Goal: Task Accomplishment & Management: Manage account settings

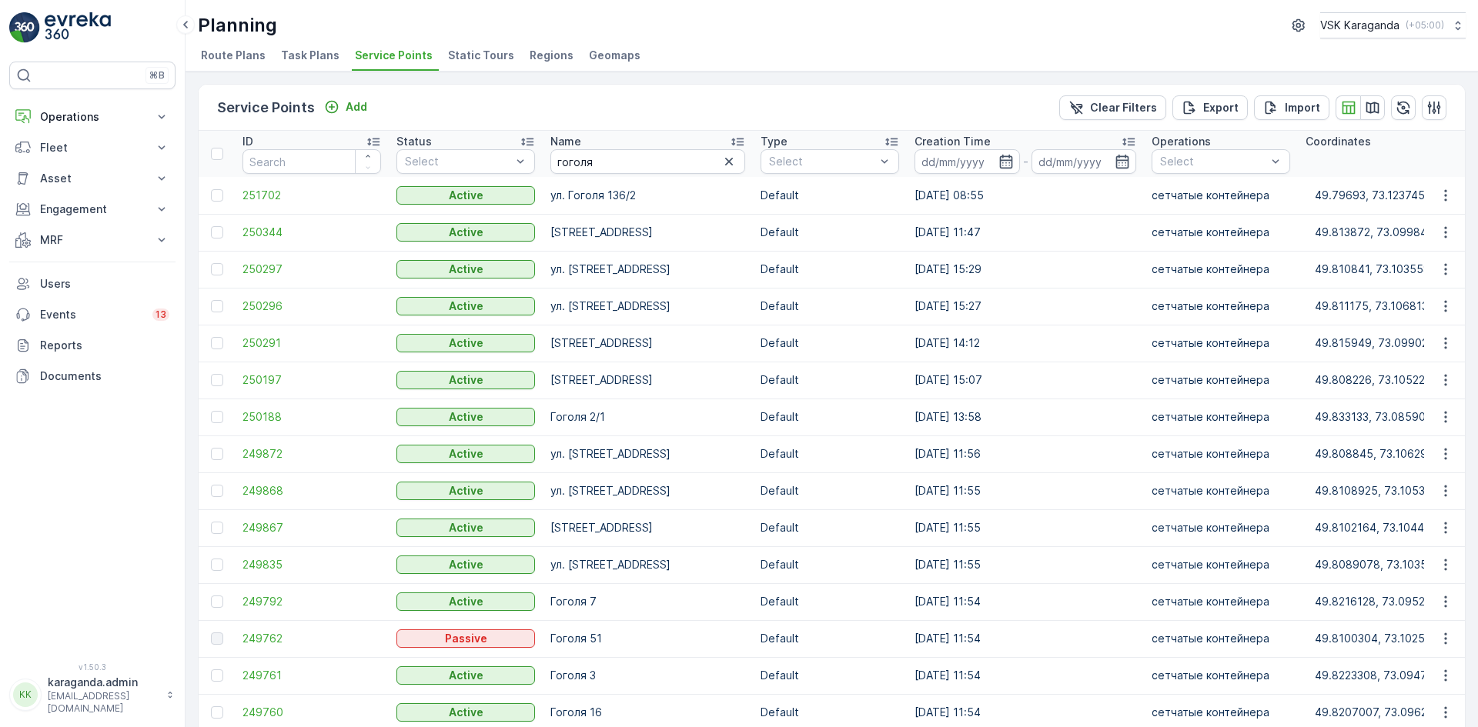
click at [241, 270] on td "250297" at bounding box center [312, 269] width 154 height 37
click at [269, 269] on span "250297" at bounding box center [311, 269] width 139 height 15
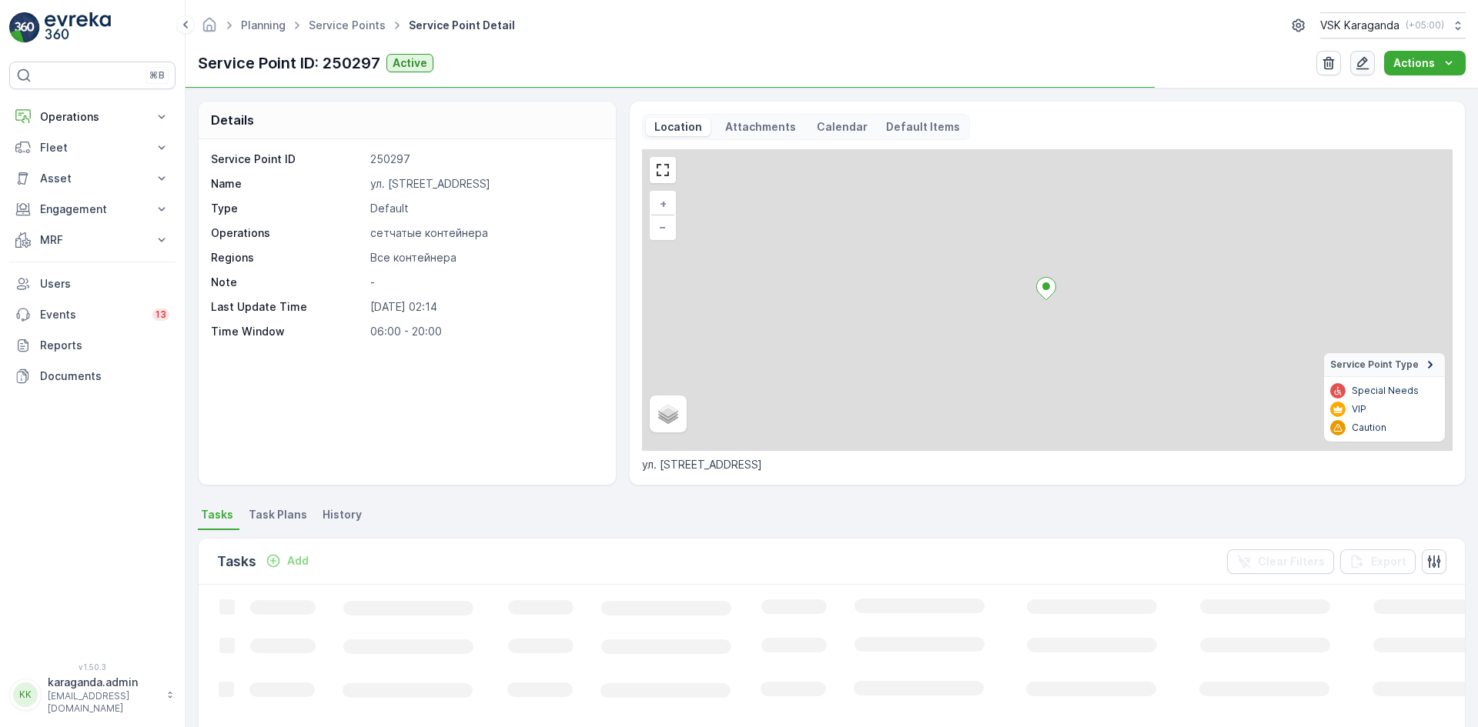
click at [1363, 64] on icon "button" at bounding box center [1362, 62] width 15 height 15
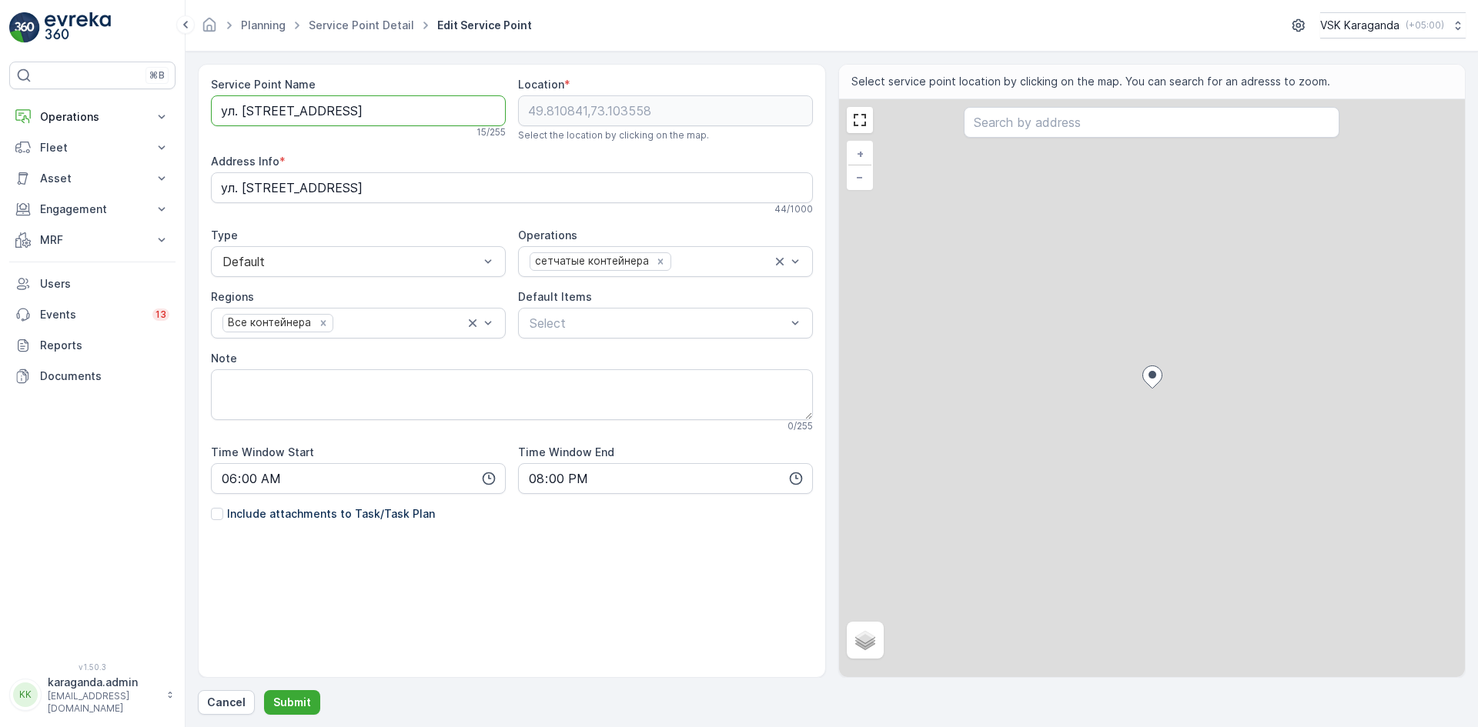
click at [327, 109] on Name "ул. [STREET_ADDRESS]" at bounding box center [358, 110] width 295 height 31
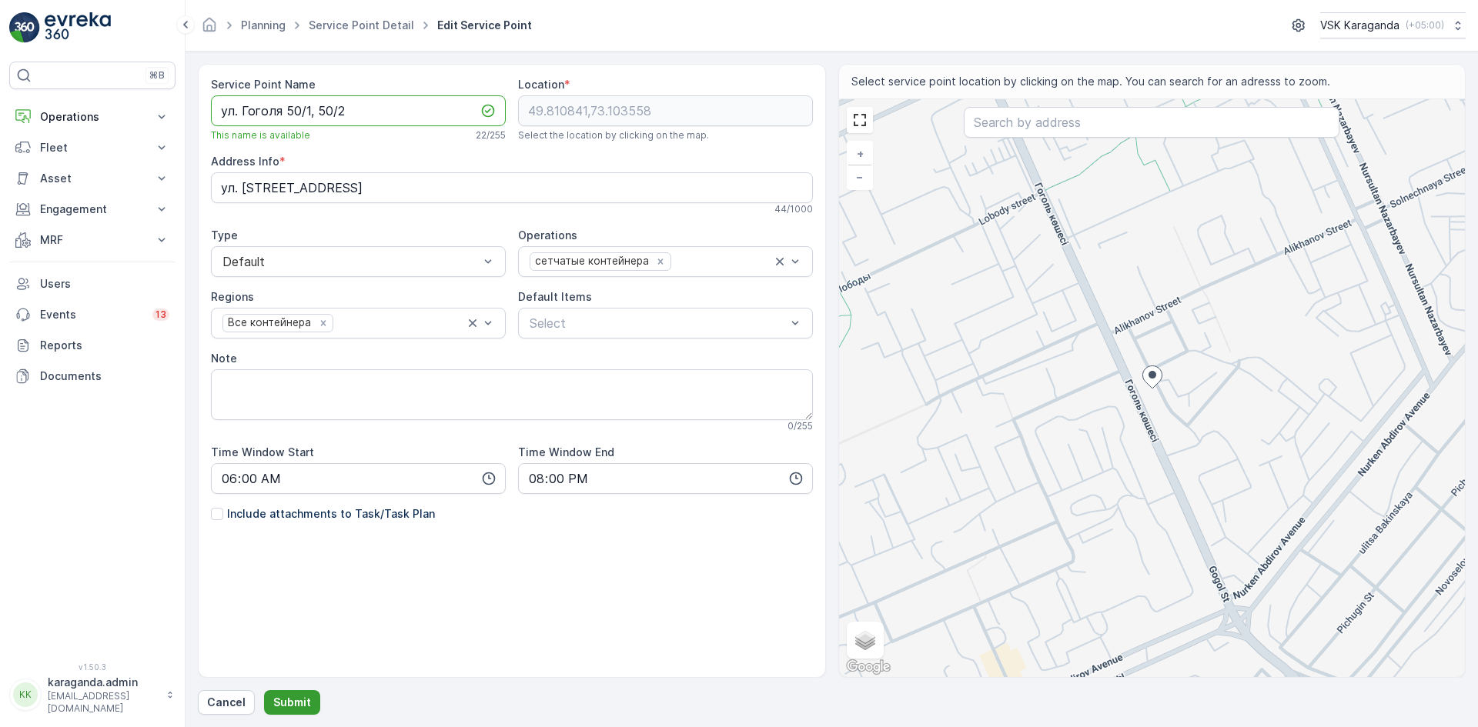
type Name "ул. Гоголя 50/1, 50/2"
click at [300, 696] on p "Submit" at bounding box center [292, 702] width 38 height 15
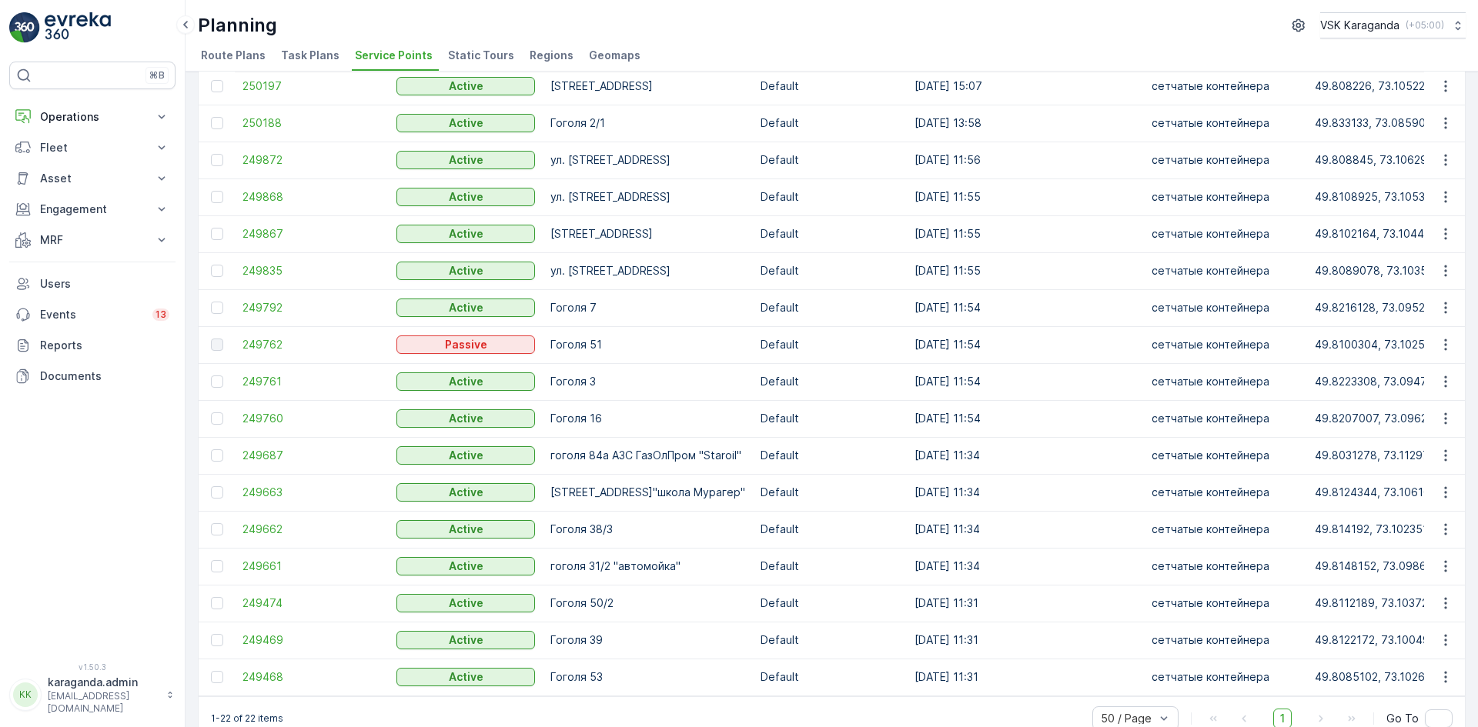
scroll to position [308, 0]
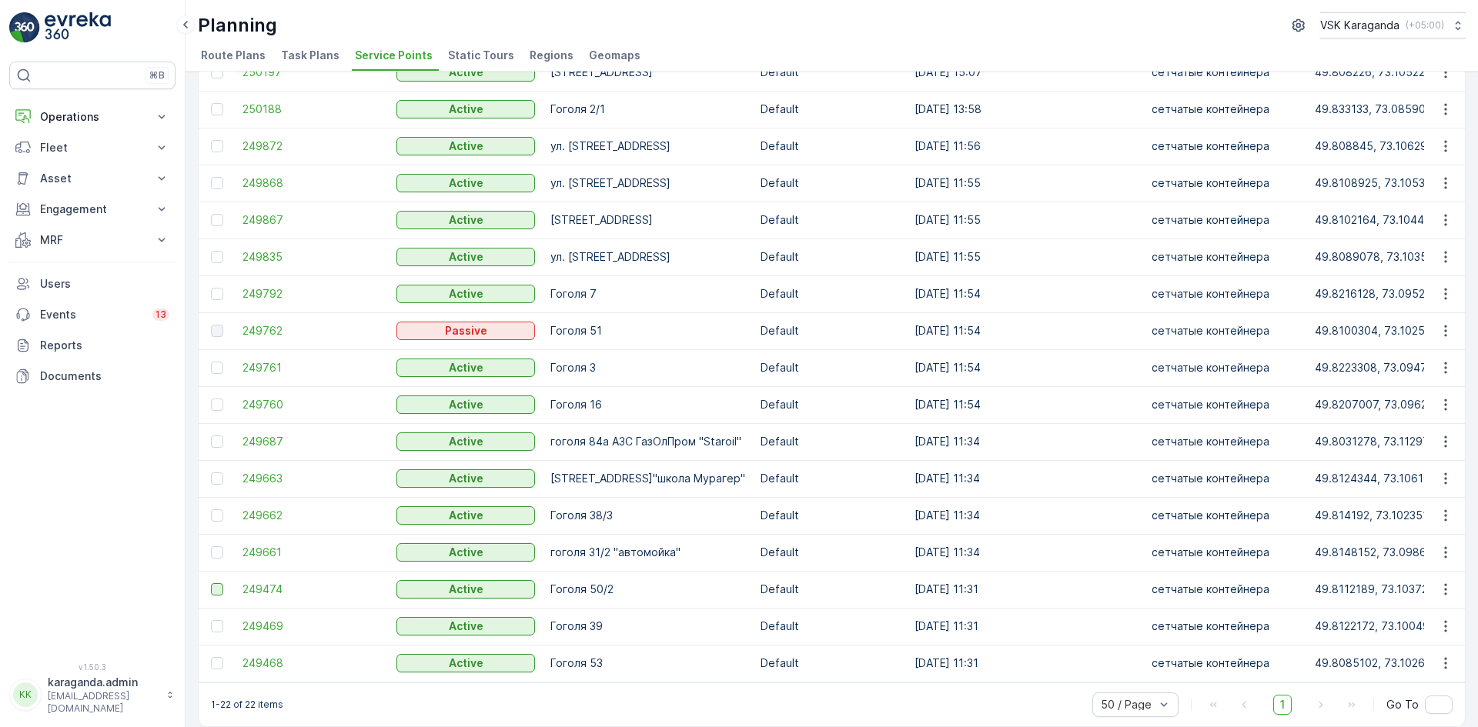
click at [222, 588] on div at bounding box center [217, 589] width 12 height 12
click at [211, 583] on input "checkbox" at bounding box center [211, 583] width 0 height 0
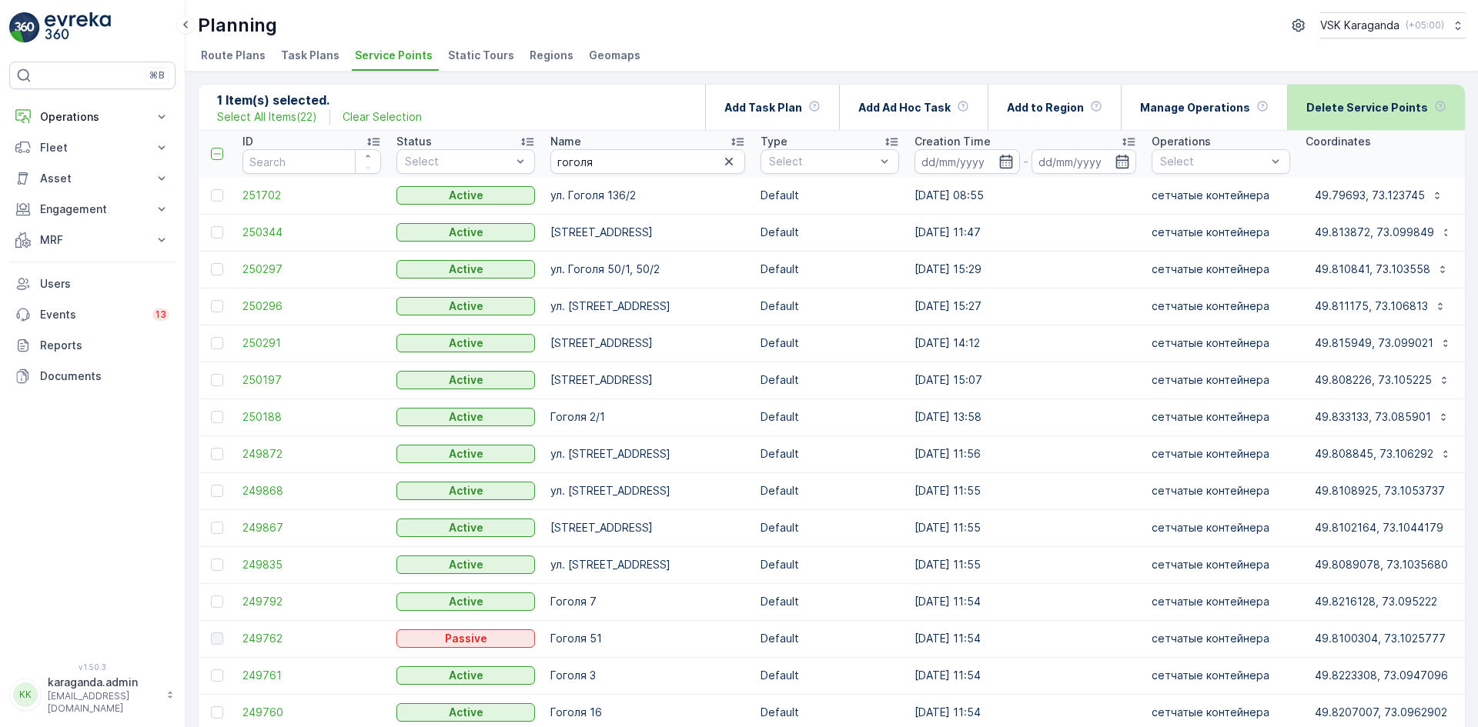
click at [1328, 102] on p "Delete Service Points" at bounding box center [1367, 107] width 122 height 15
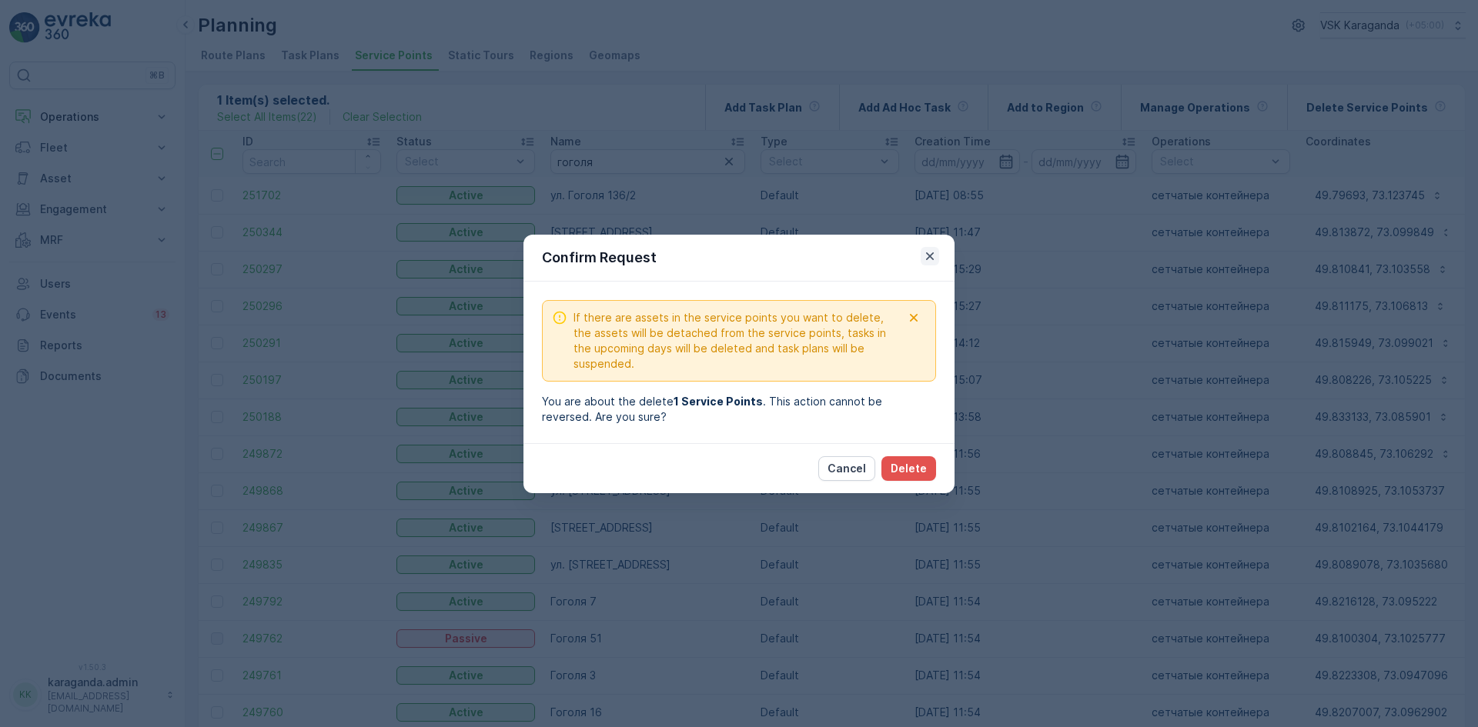
click at [929, 260] on icon "button" at bounding box center [929, 256] width 15 height 15
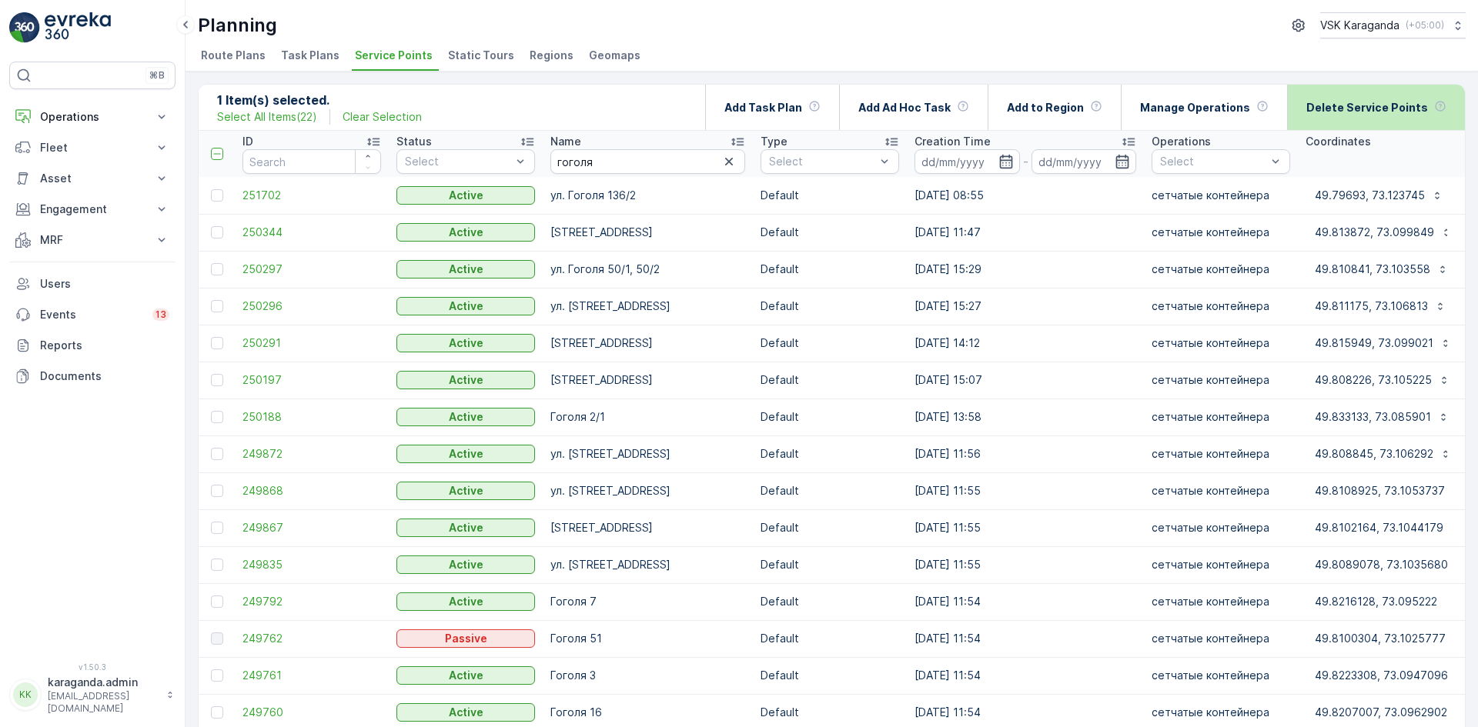
click at [1369, 101] on p "Delete Service Points" at bounding box center [1367, 107] width 122 height 15
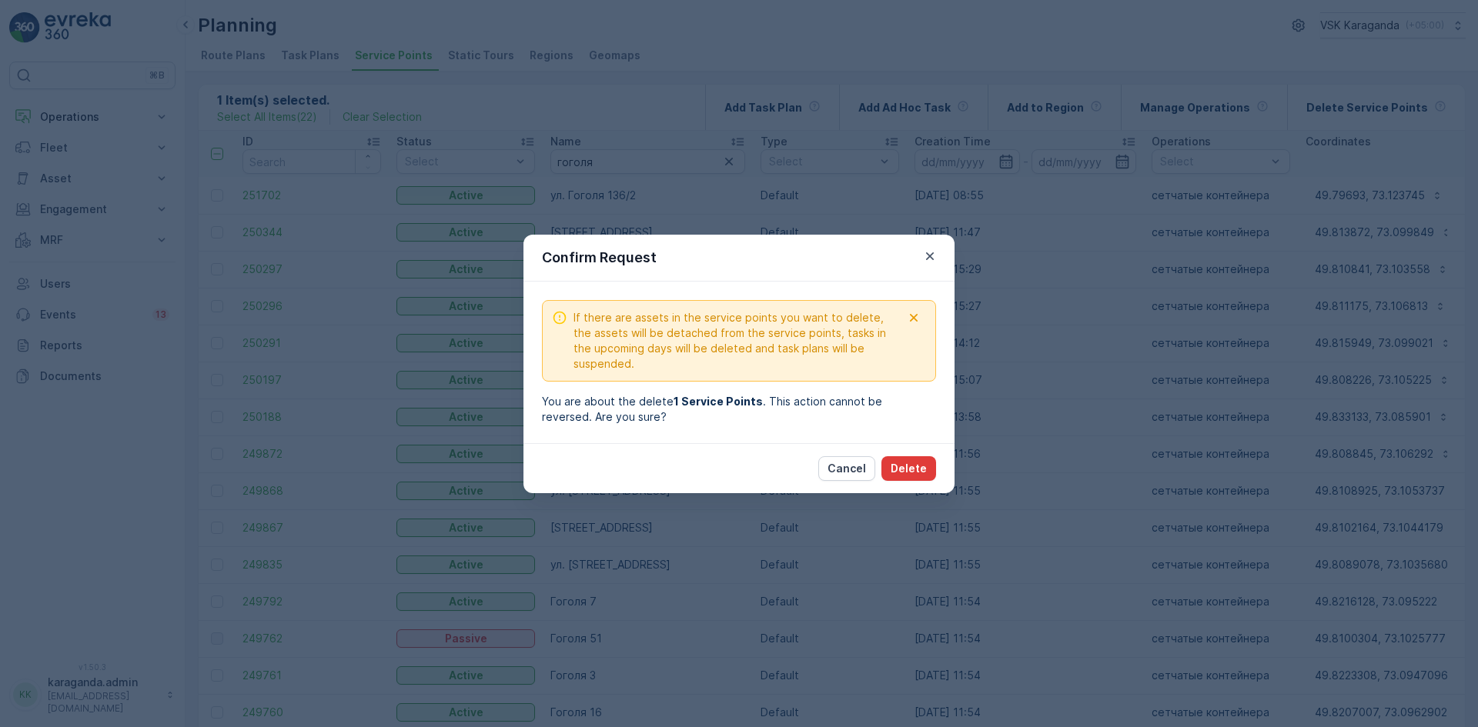
click at [901, 470] on p "Delete" at bounding box center [909, 468] width 36 height 15
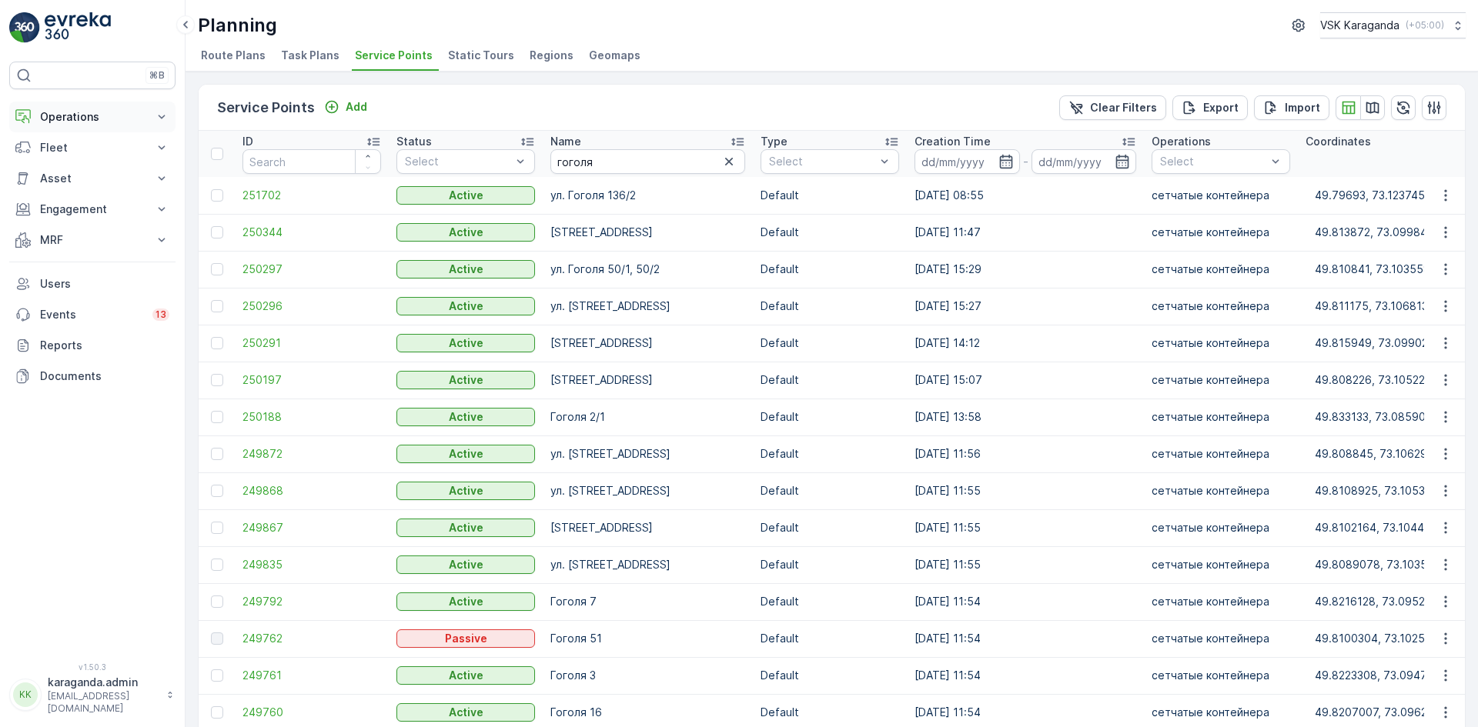
click at [70, 119] on p "Operations" at bounding box center [92, 116] width 105 height 15
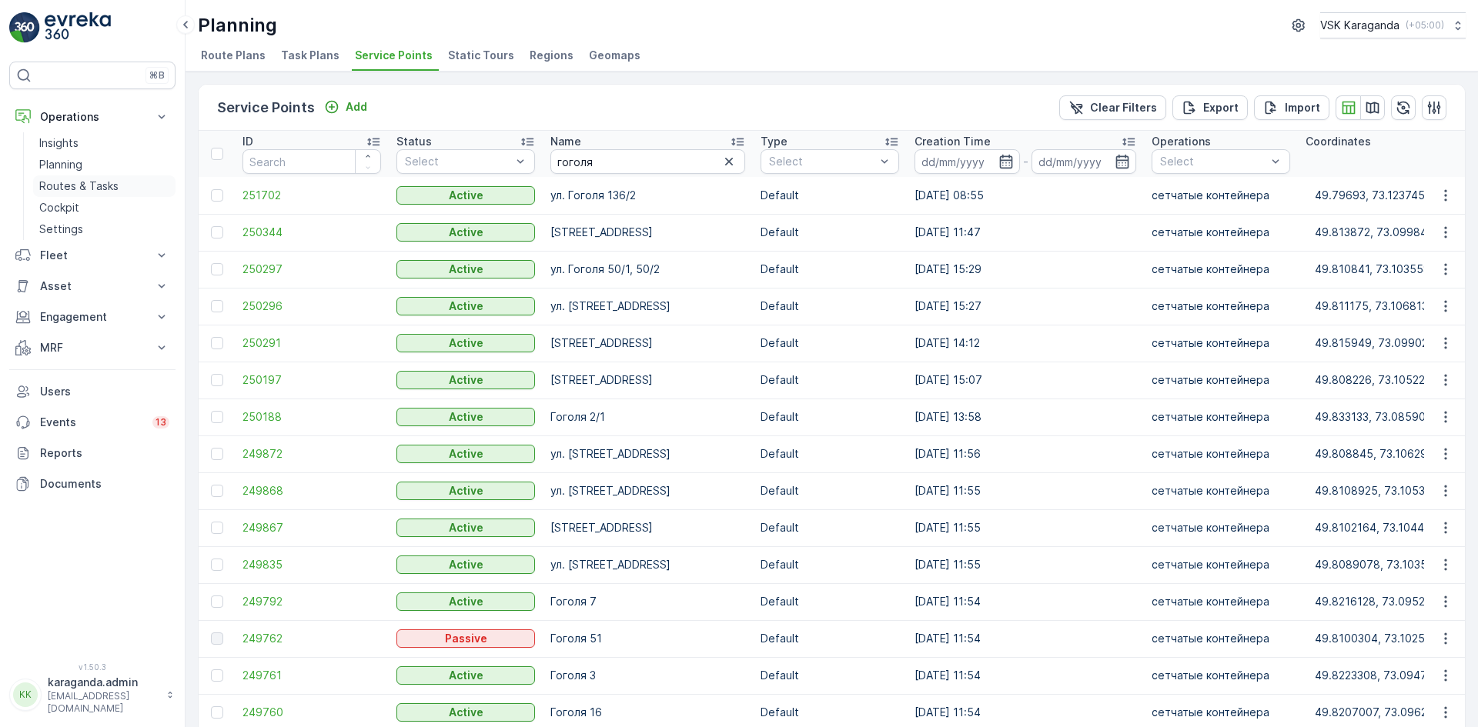
click at [63, 180] on p "Routes & Tasks" at bounding box center [78, 186] width 79 height 15
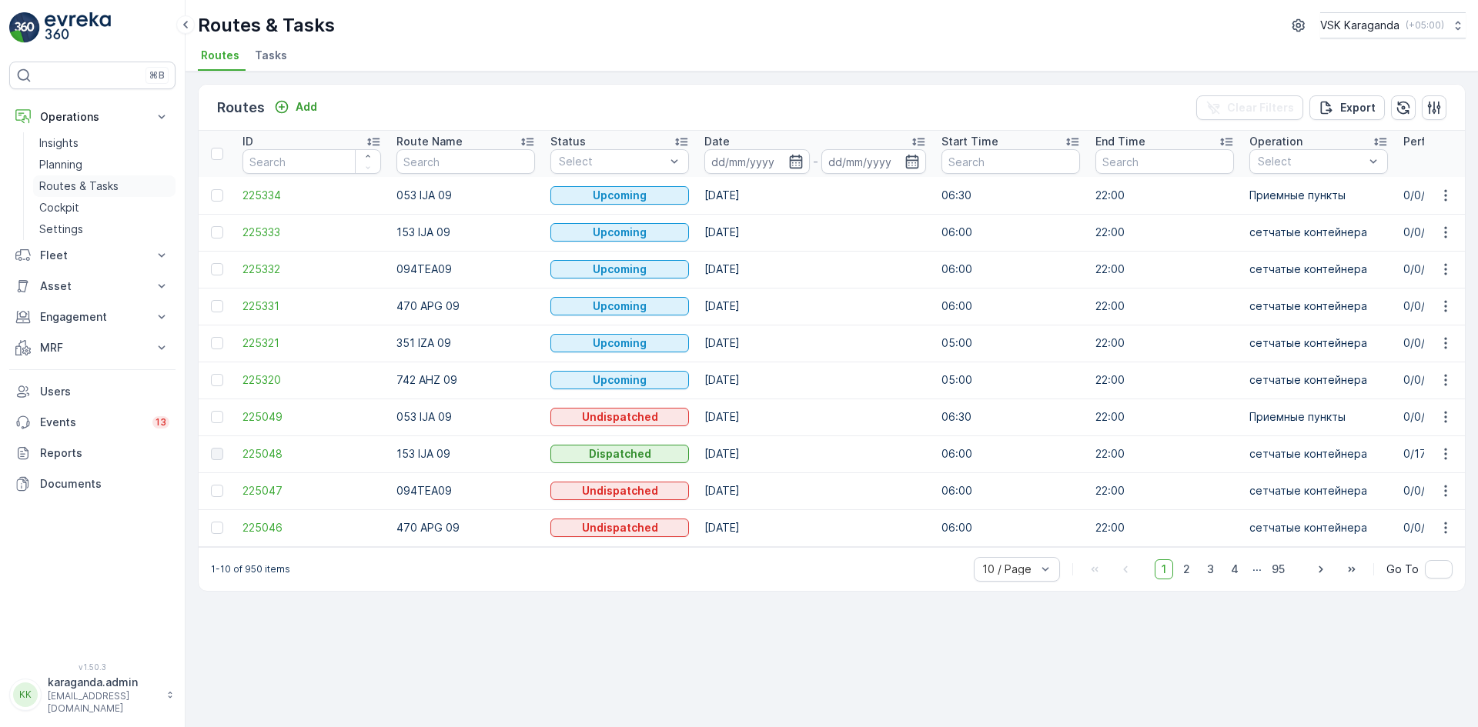
click at [89, 183] on p "Routes & Tasks" at bounding box center [78, 186] width 79 height 15
click at [798, 164] on icon "button" at bounding box center [795, 161] width 15 height 15
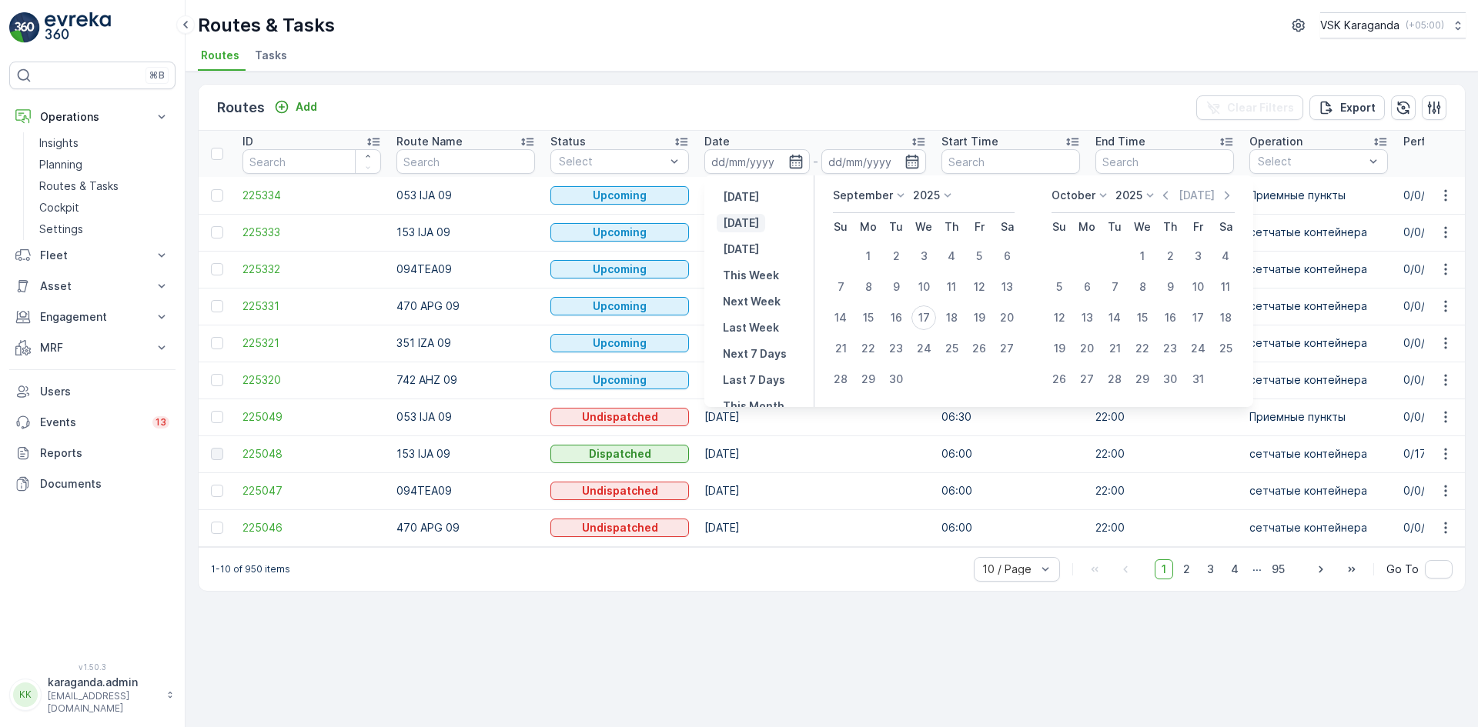
click at [737, 219] on p "Today" at bounding box center [741, 223] width 36 height 15
type input "17.09.2025"
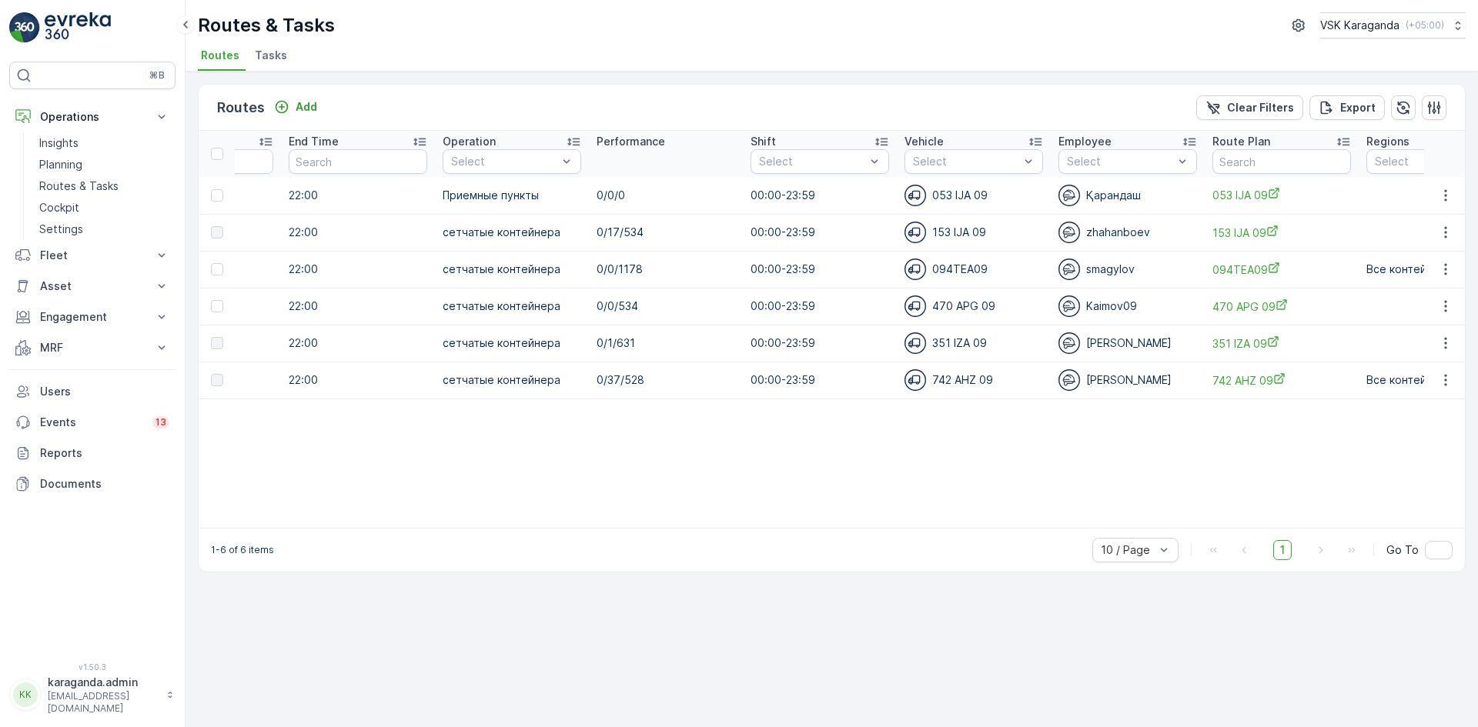
scroll to position [0, 814]
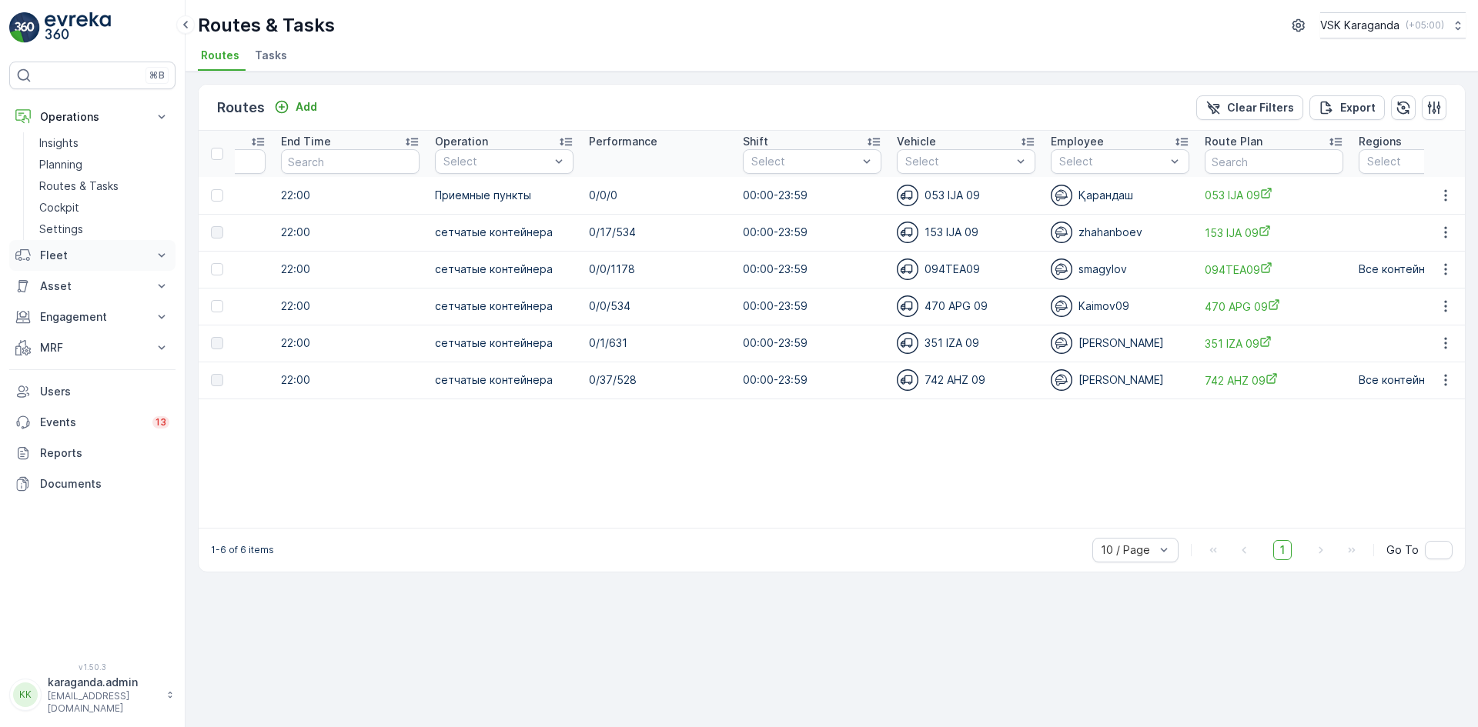
click at [54, 255] on p "Fleet" at bounding box center [92, 255] width 105 height 15
click at [74, 116] on p "Operations" at bounding box center [92, 116] width 105 height 15
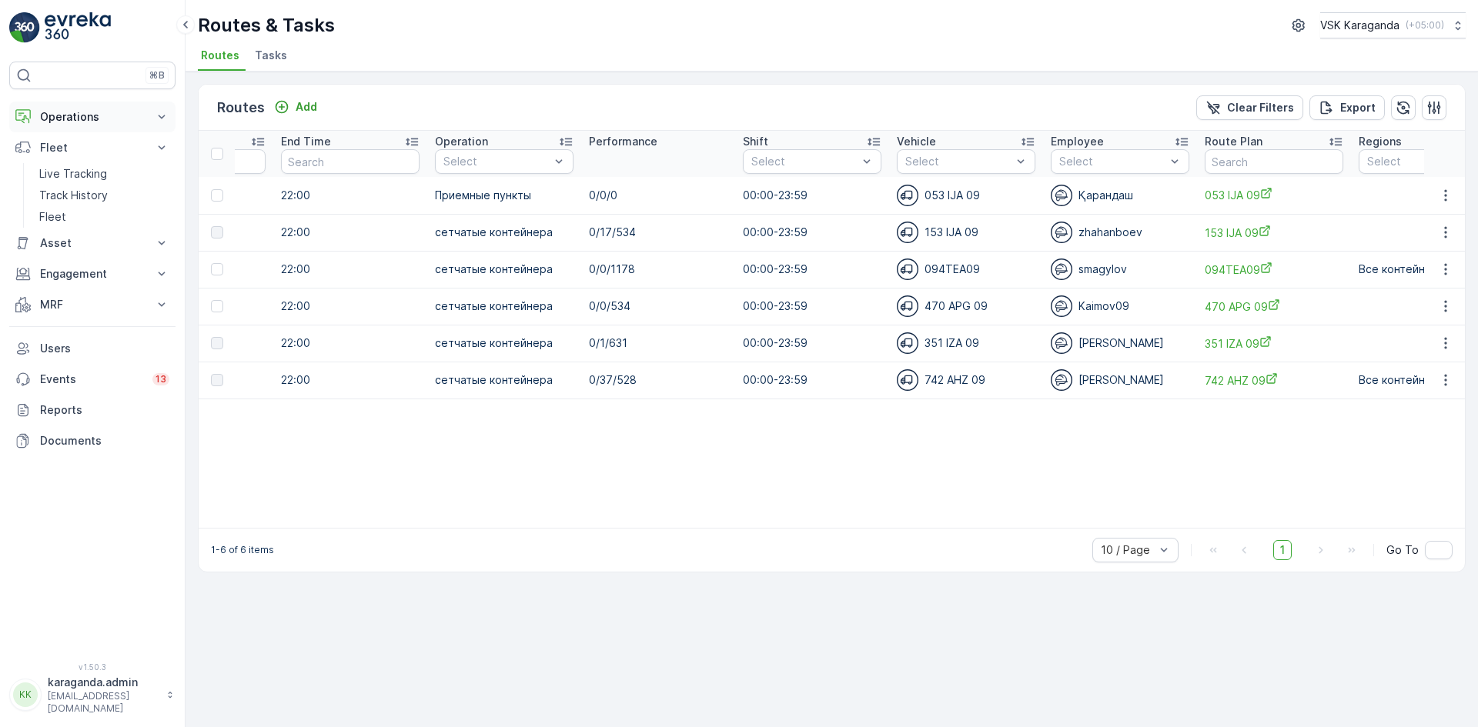
click at [74, 116] on p "Operations" at bounding box center [92, 116] width 105 height 15
click at [57, 236] on p "Settings" at bounding box center [61, 229] width 44 height 15
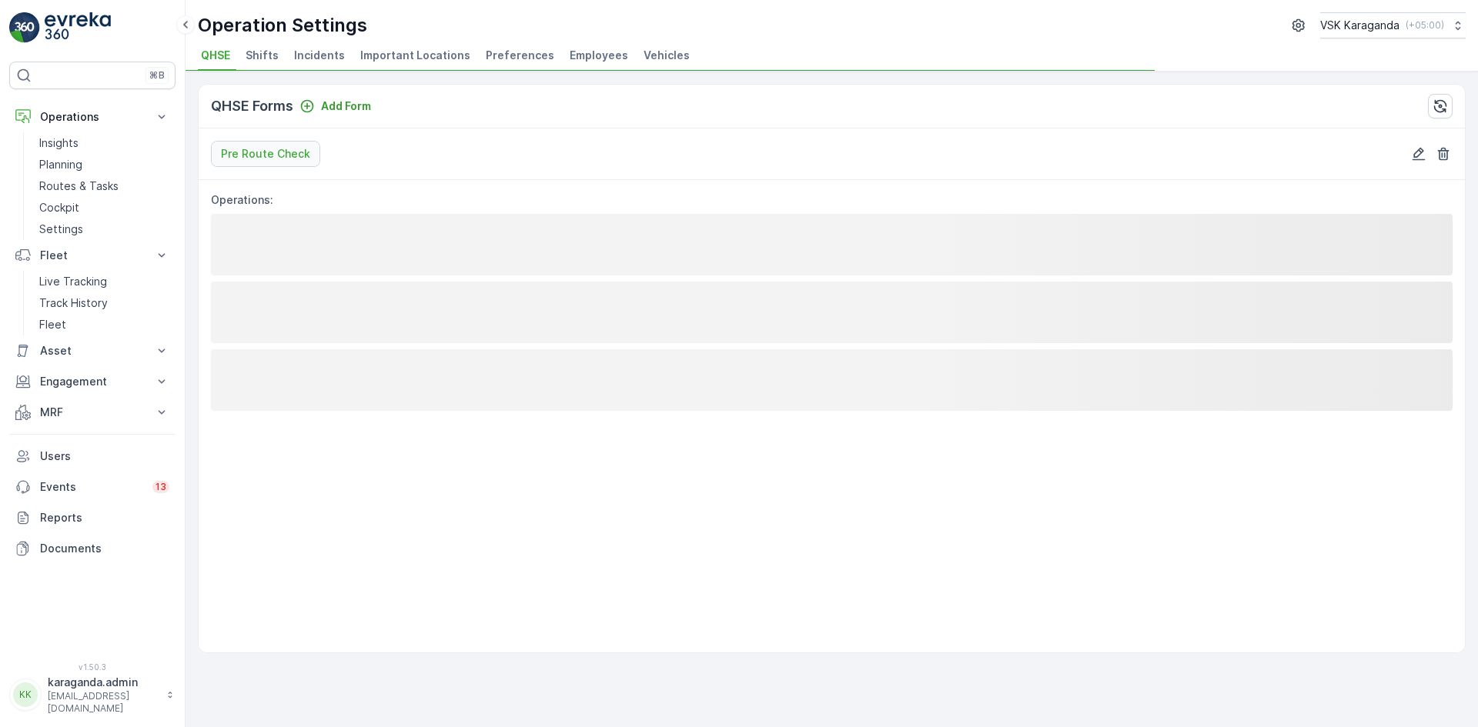
click at [579, 51] on span "Employees" at bounding box center [599, 55] width 59 height 15
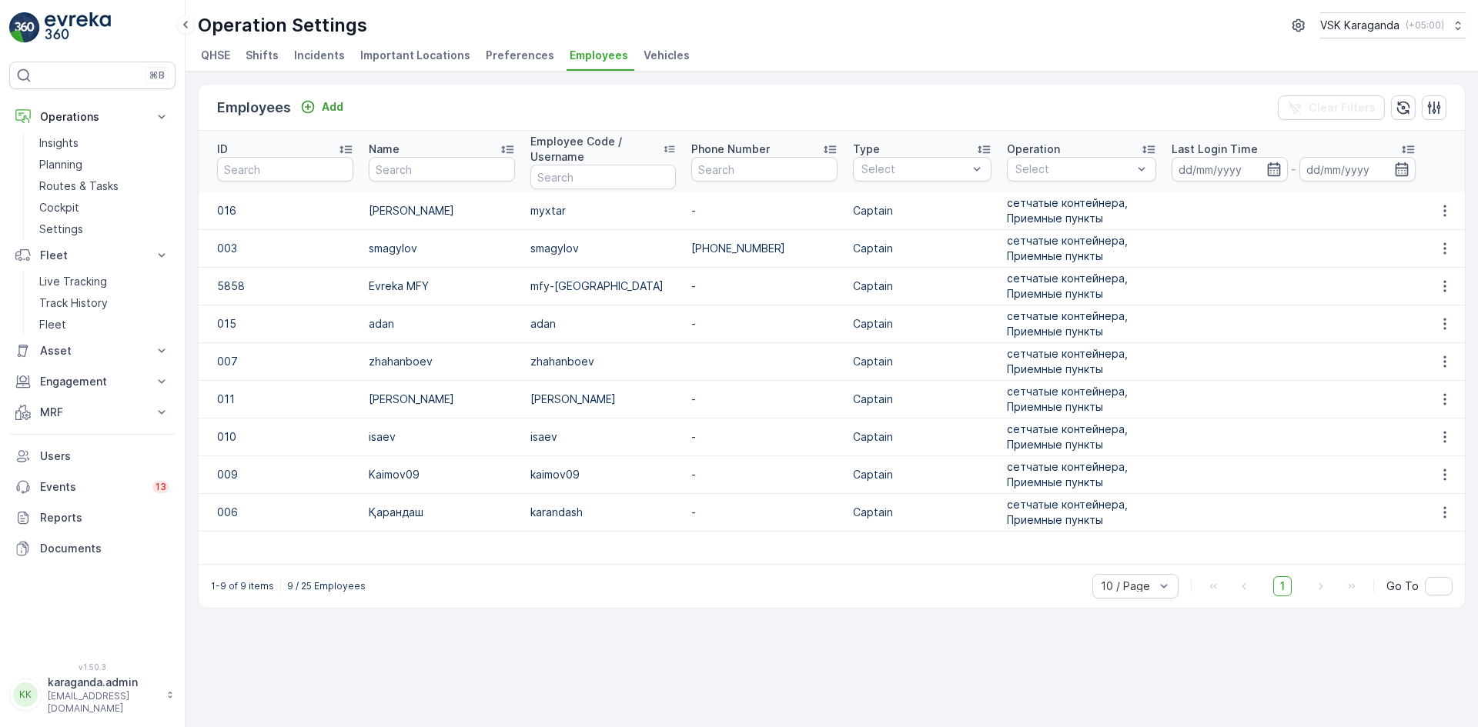
click at [517, 54] on span "Preferences" at bounding box center [520, 55] width 69 height 15
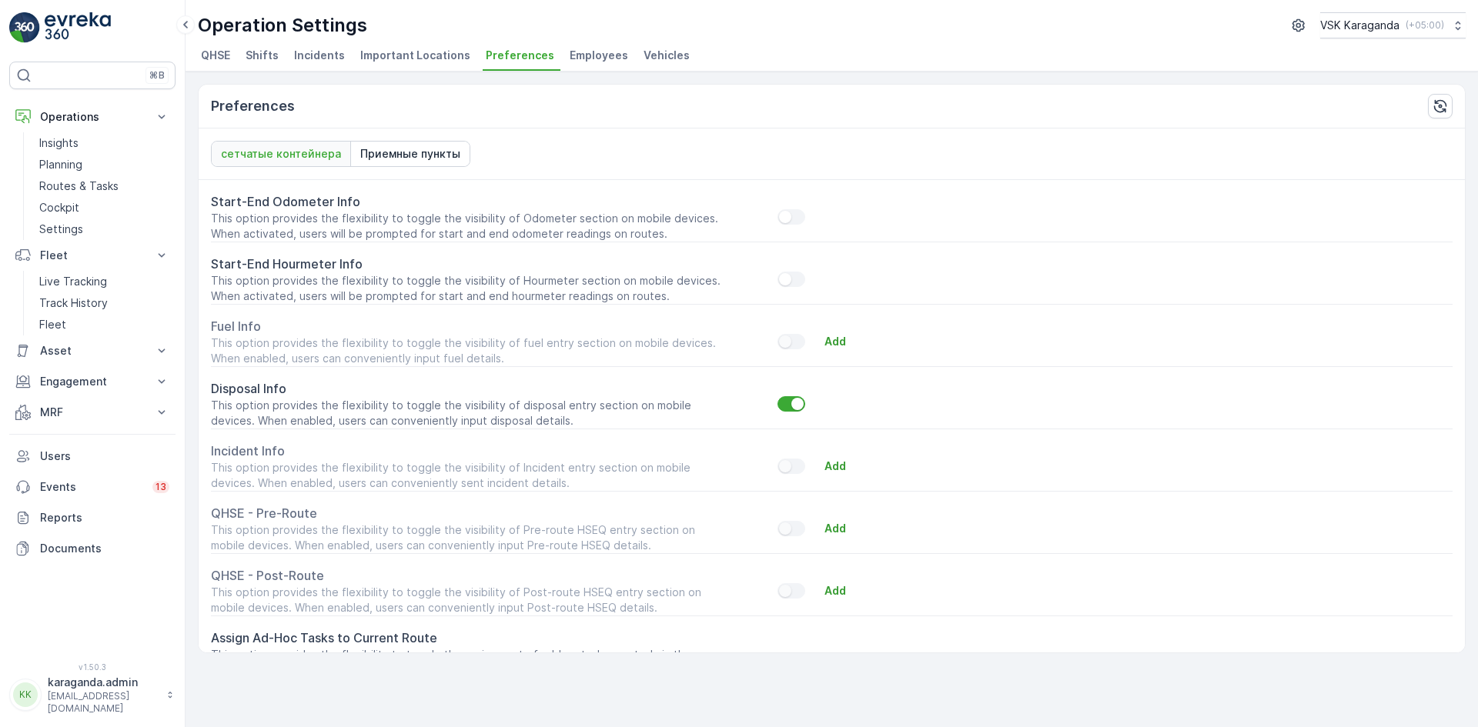
click at [577, 55] on span "Employees" at bounding box center [599, 55] width 59 height 15
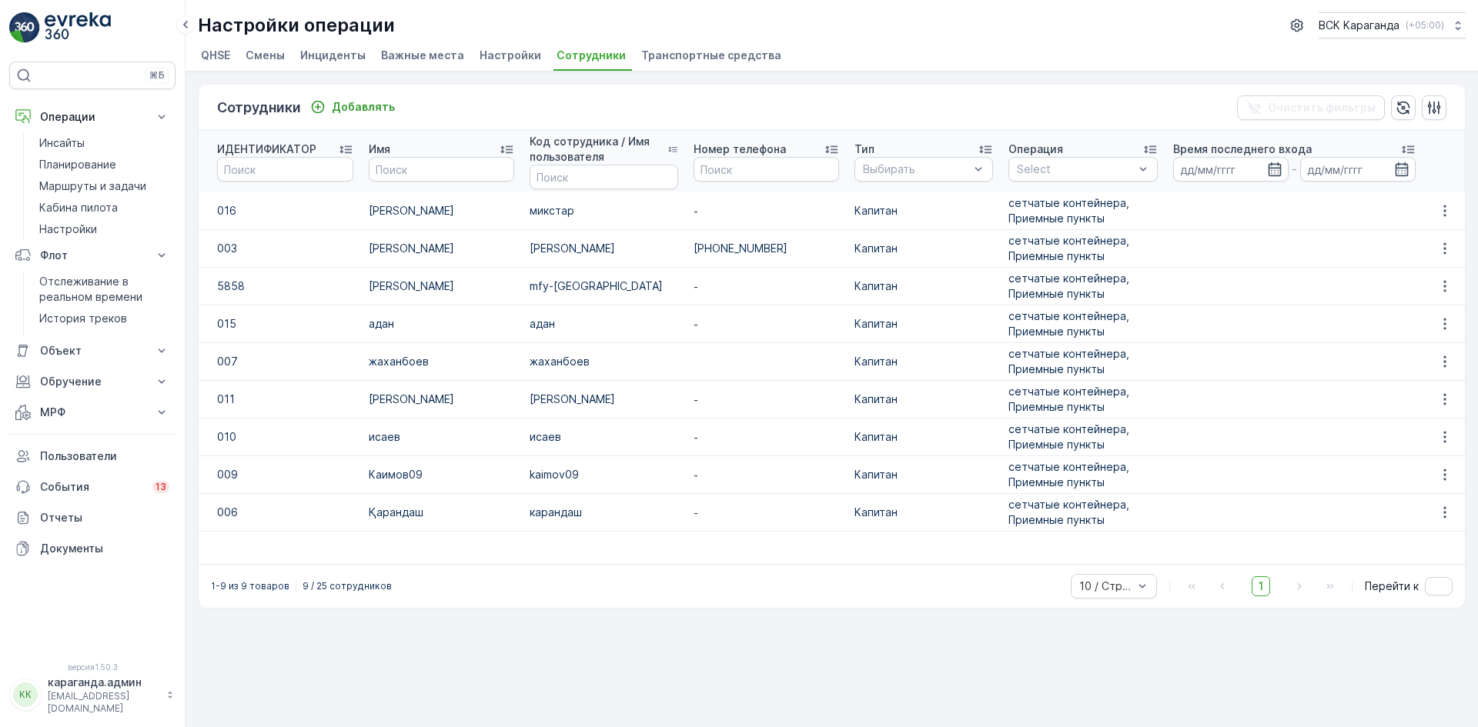
click at [339, 94] on div "Сотрудники Добавлять Очистить фильтры" at bounding box center [832, 108] width 1266 height 46
click at [339, 102] on font "Добавлять" at bounding box center [363, 106] width 63 height 13
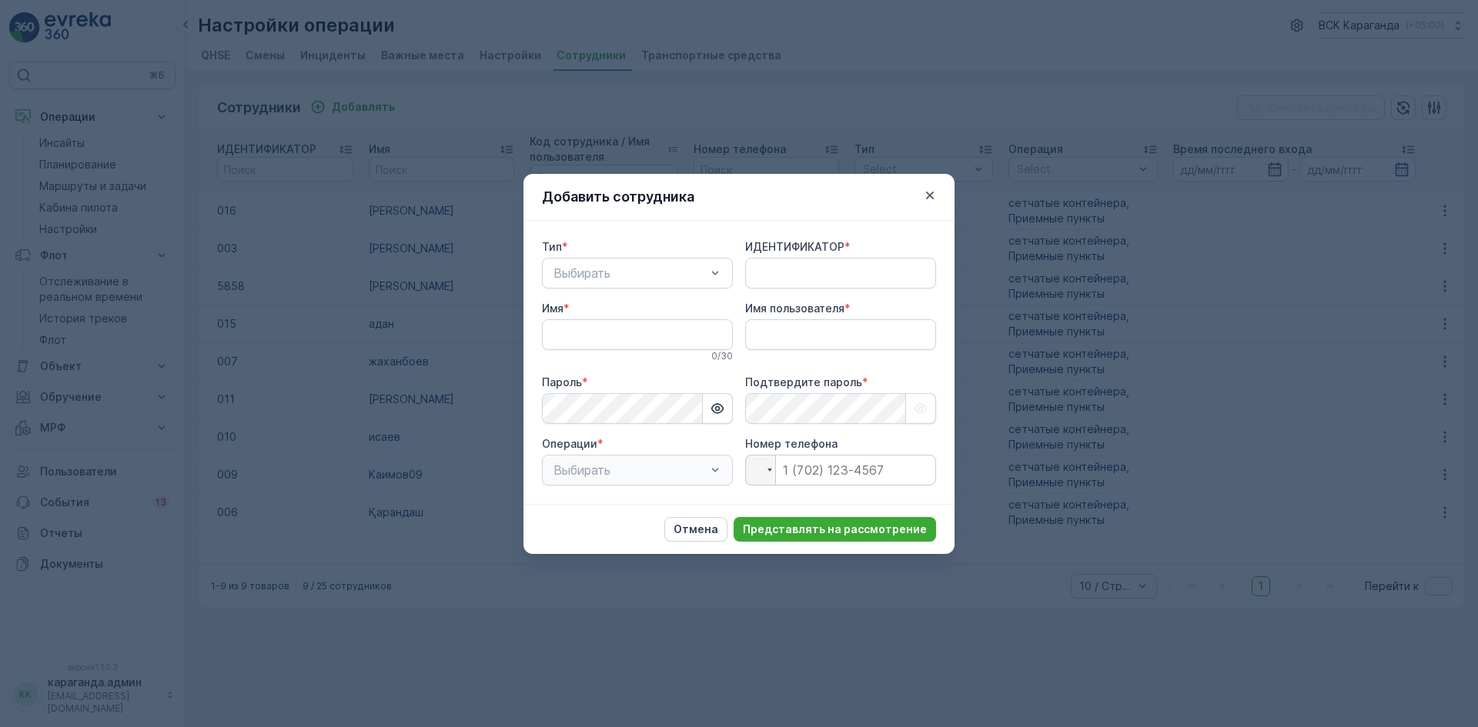
type input "myxtar"
click at [931, 196] on icon "button" at bounding box center [930, 195] width 8 height 8
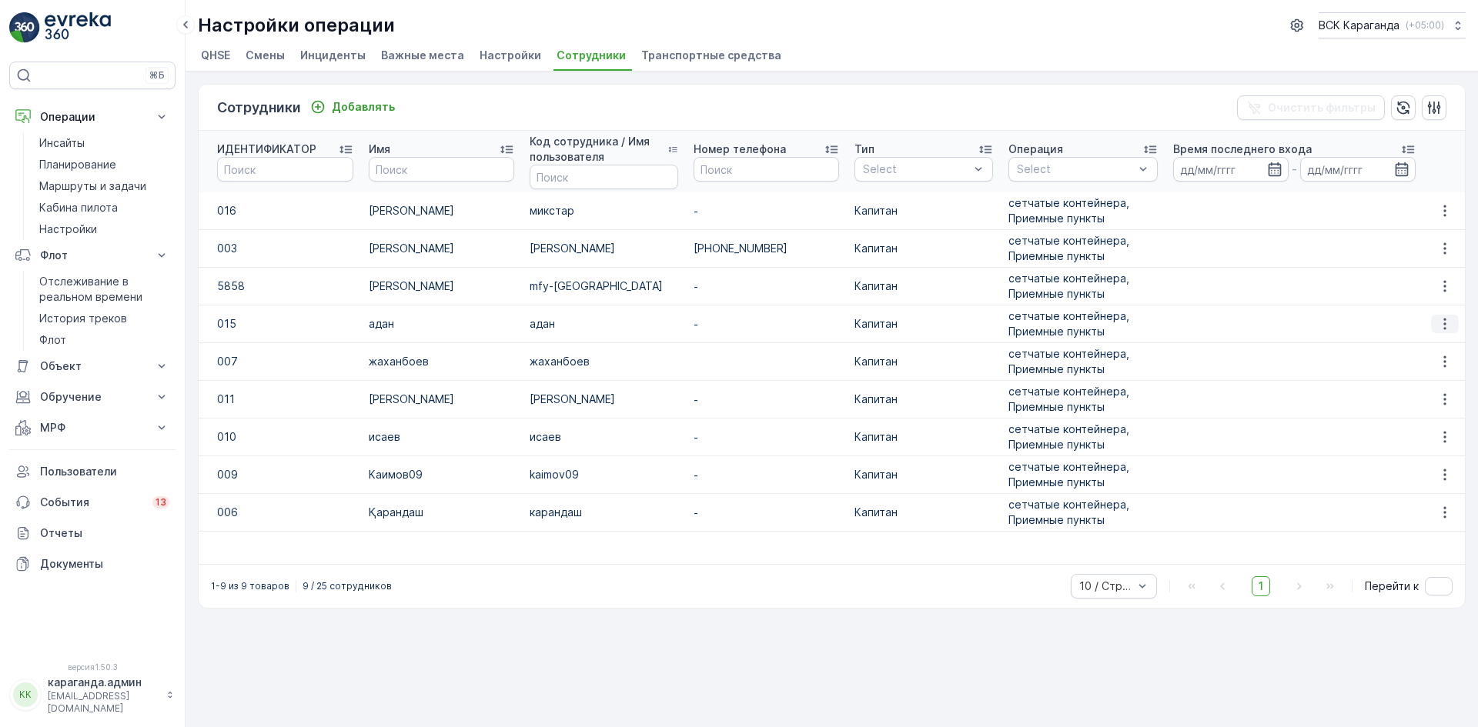
click at [1437, 323] on icon "button" at bounding box center [1444, 323] width 15 height 15
click at [1426, 343] on font "Редактировать" at bounding box center [1426, 346] width 82 height 13
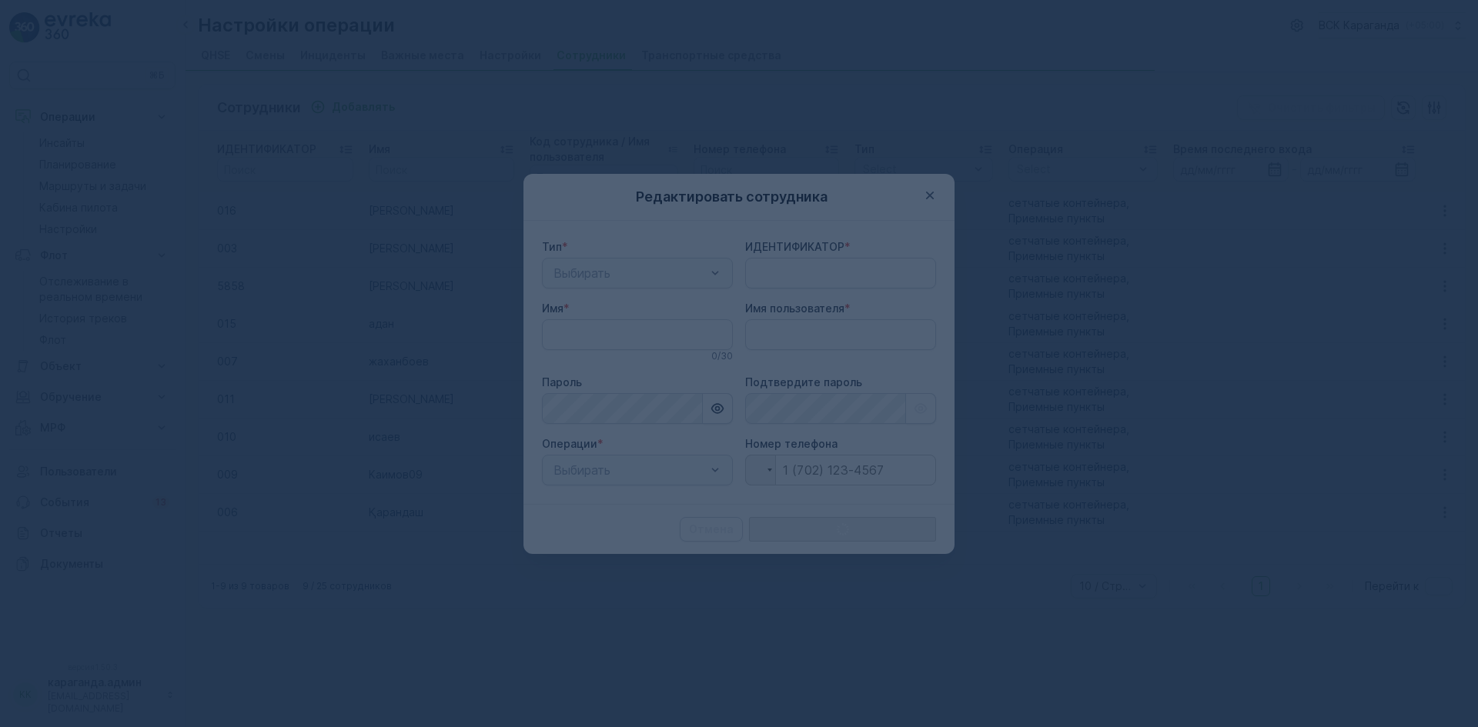
type input "myxtar"
type input "015"
type input "adan"
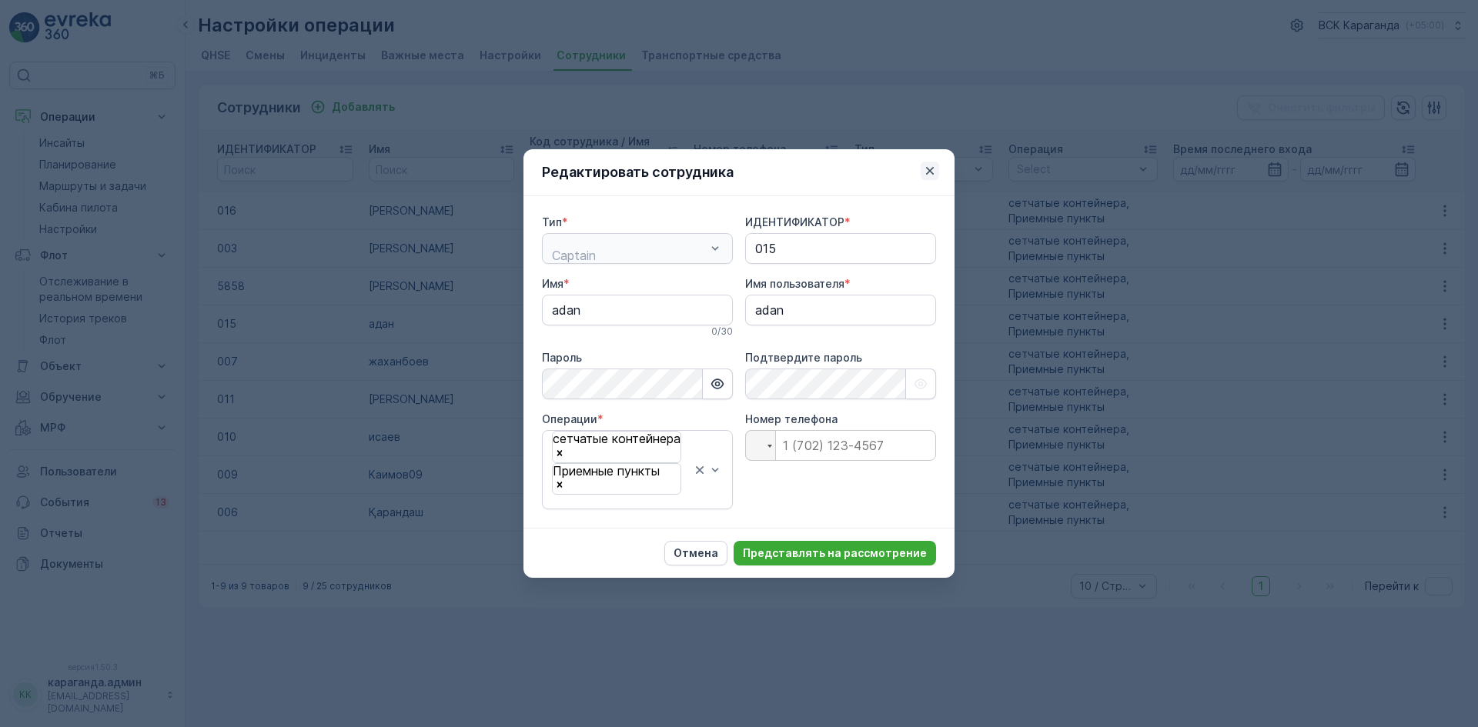
click at [928, 175] on icon "button" at bounding box center [930, 171] width 8 height 8
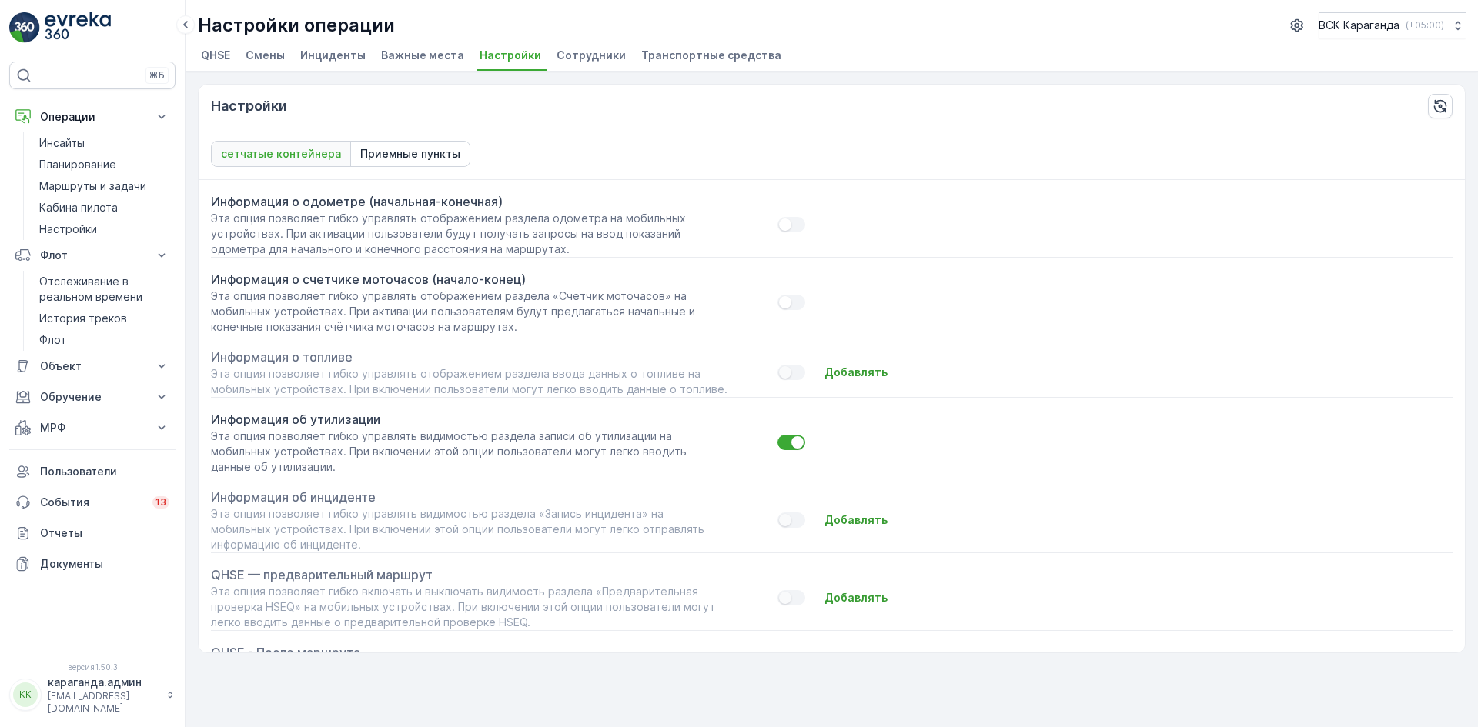
click at [646, 52] on font "Транспортные средства" at bounding box center [711, 54] width 140 height 13
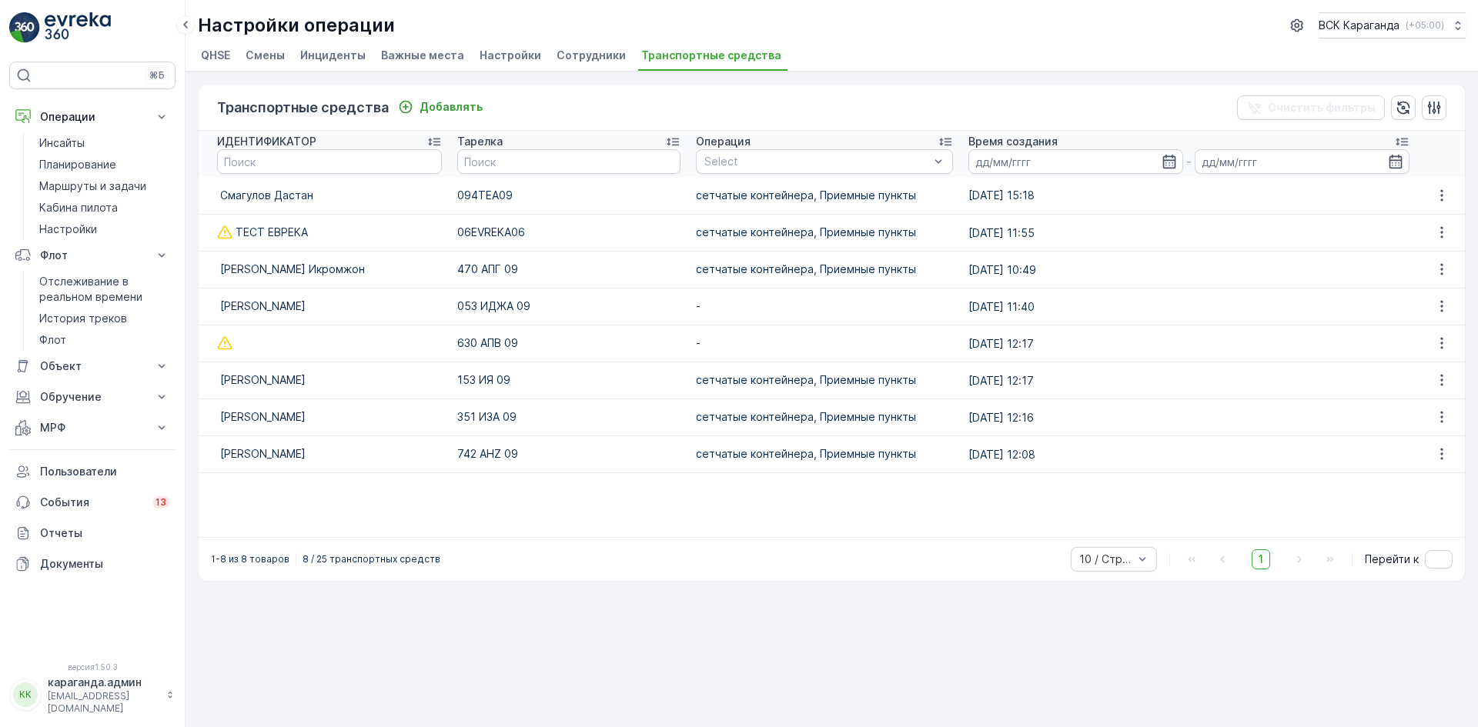
click at [593, 52] on font "Сотрудники" at bounding box center [591, 54] width 69 height 13
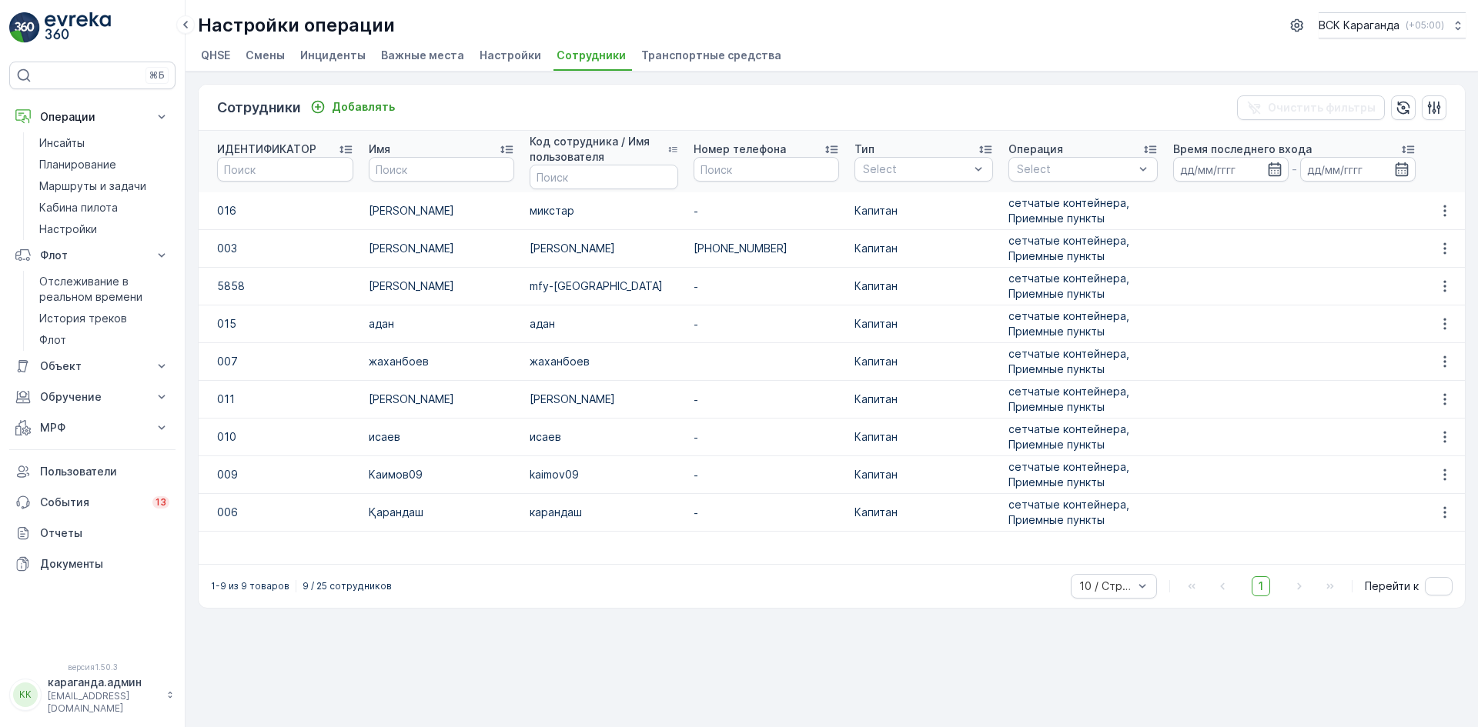
click at [505, 55] on font "Настройки" at bounding box center [511, 54] width 62 height 13
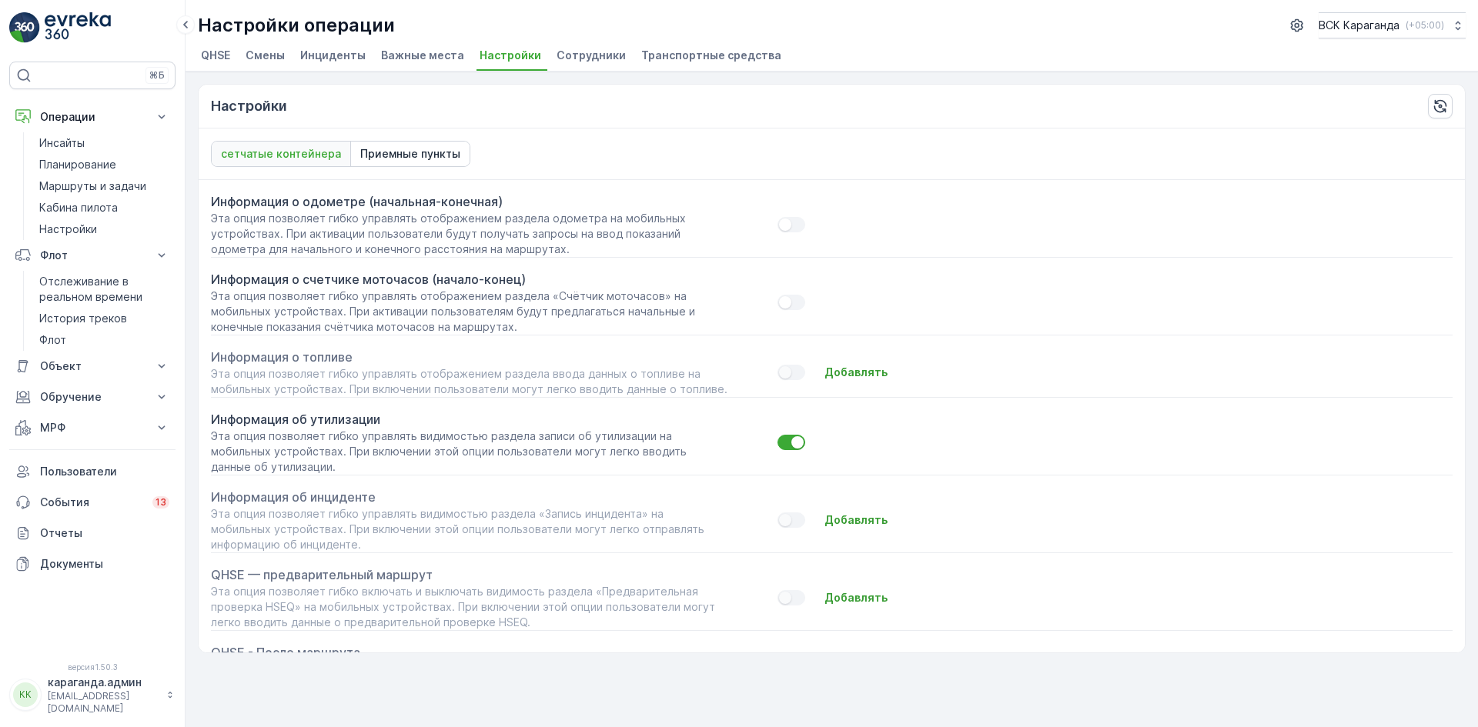
click at [593, 51] on font "Сотрудники" at bounding box center [591, 54] width 69 height 13
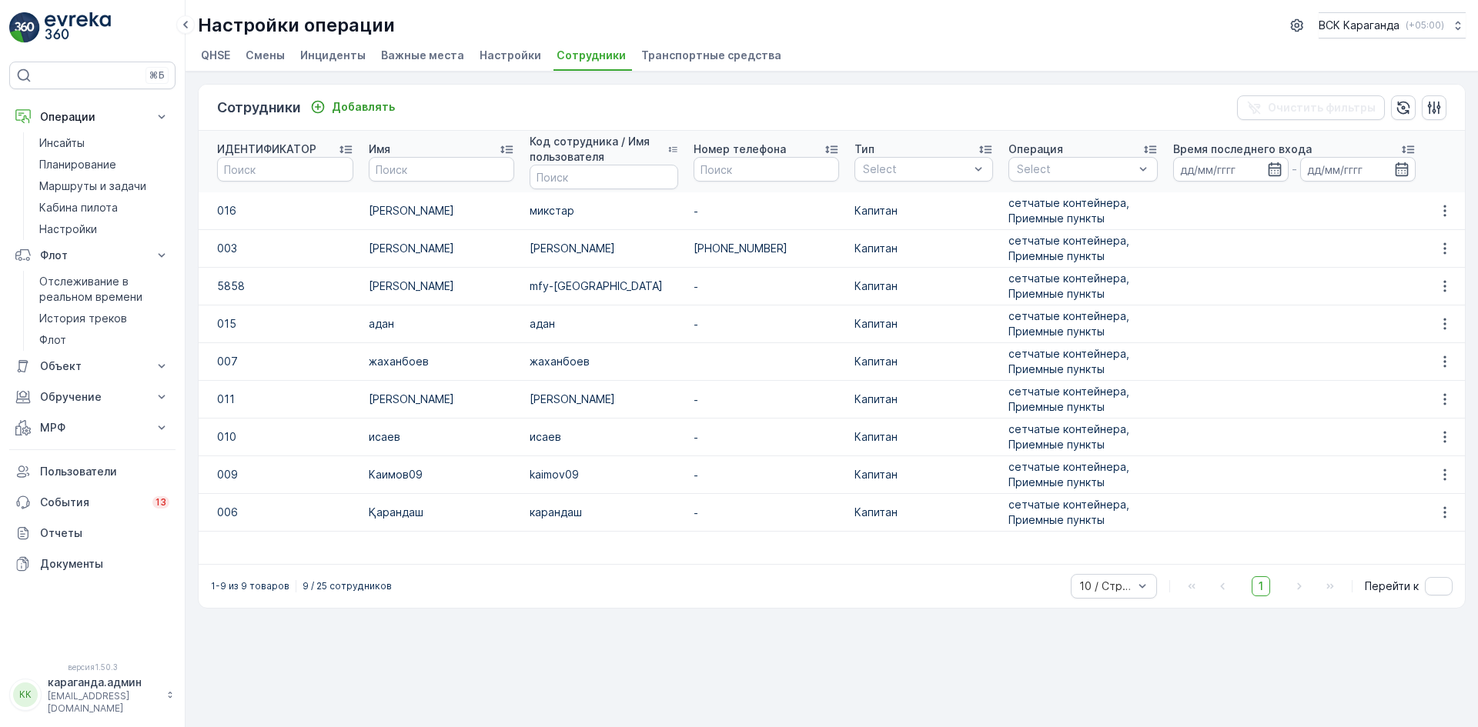
click at [643, 52] on font "Транспортные средства" at bounding box center [711, 54] width 140 height 13
